Goal: Navigation & Orientation: Find specific page/section

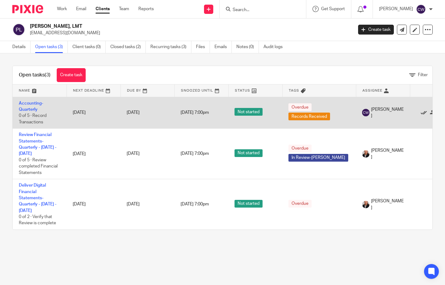
click at [252, 113] on icon at bounding box center [423, 113] width 6 height 6
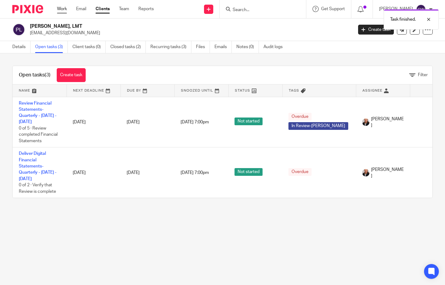
click at [67, 9] on link "Work" at bounding box center [62, 9] width 10 height 6
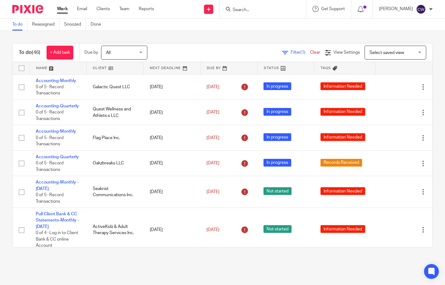
click at [108, 68] on link at bounding box center [115, 68] width 57 height 12
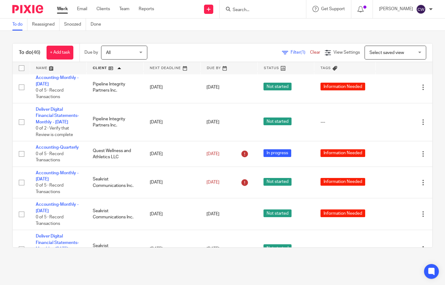
scroll to position [1016, 0]
